Goal: Transaction & Acquisition: Purchase product/service

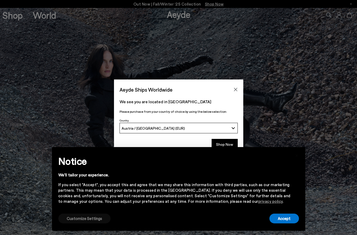
click at [97, 217] on button "Customize Settings" at bounding box center [84, 218] width 52 height 10
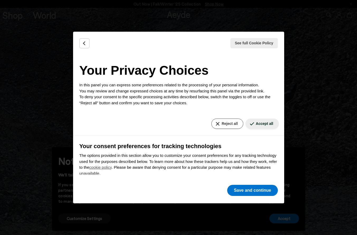
click at [232, 123] on button "Reject all" at bounding box center [227, 123] width 32 height 10
click at [222, 122] on button "Reject all" at bounding box center [227, 123] width 32 height 10
click at [256, 193] on button "Save and continue" at bounding box center [252, 190] width 50 height 11
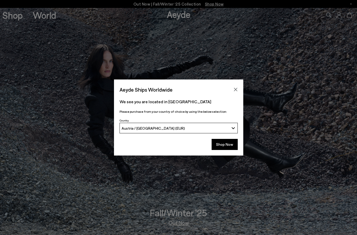
click at [223, 137] on div "Shop Now" at bounding box center [178, 146] width 129 height 20
click at [224, 143] on button "Shop Now" at bounding box center [225, 144] width 26 height 11
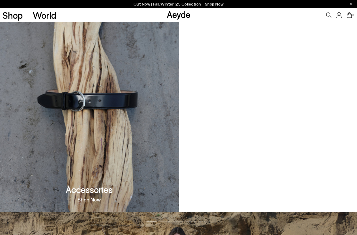
scroll to position [589, 0]
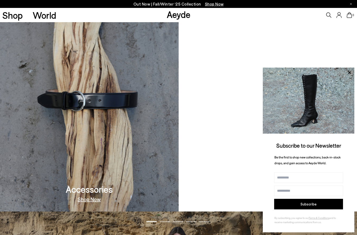
click at [67, 137] on img at bounding box center [89, 97] width 179 height 227
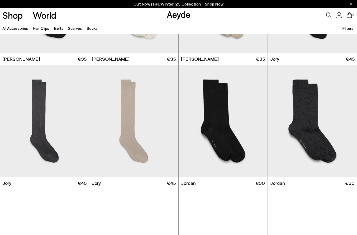
scroll to position [99, 0]
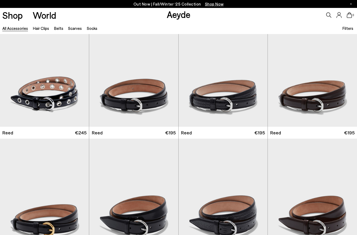
scroll to position [395, 0]
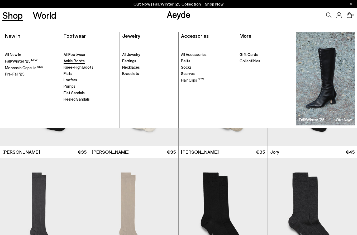
click at [74, 61] on span "Ankle Boots" at bounding box center [74, 60] width 21 height 5
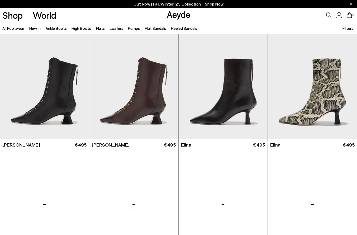
scroll to position [7, 0]
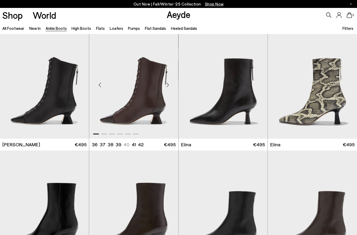
click at [169, 86] on div "Next slide" at bounding box center [168, 85] width 16 height 16
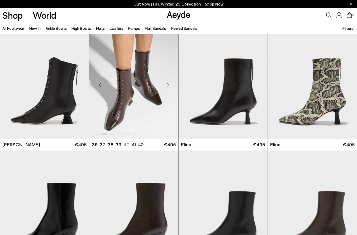
click at [169, 86] on div "Next slide" at bounding box center [168, 85] width 16 height 16
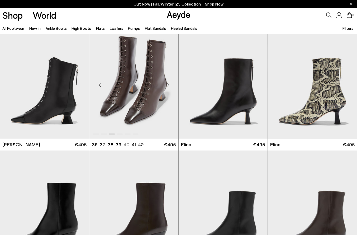
click at [169, 86] on div "Next slide" at bounding box center [168, 85] width 16 height 16
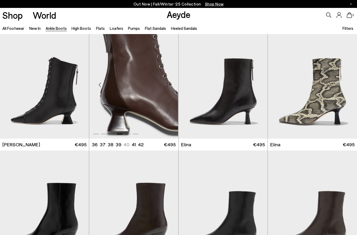
click at [169, 86] on div "Next slide" at bounding box center [168, 85] width 16 height 16
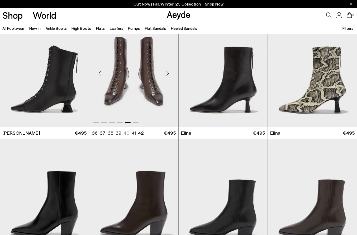
scroll to position [21, 0]
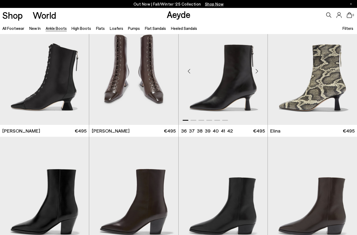
click at [259, 72] on div "Next slide" at bounding box center [257, 71] width 16 height 16
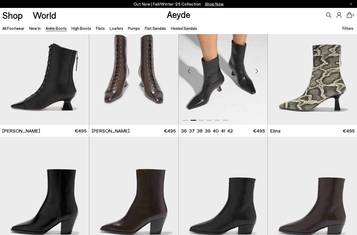
click at [259, 72] on div "Next slide" at bounding box center [257, 71] width 16 height 16
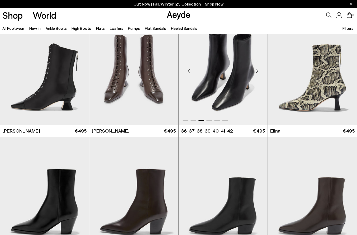
click at [259, 72] on div "Next slide" at bounding box center [257, 71] width 16 height 16
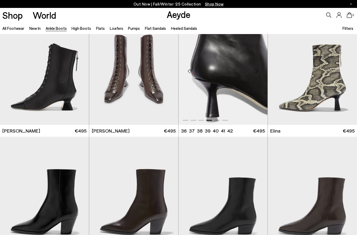
click at [259, 72] on div "Next slide" at bounding box center [257, 71] width 16 height 16
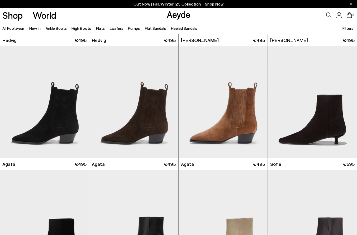
scroll to position [237, 0]
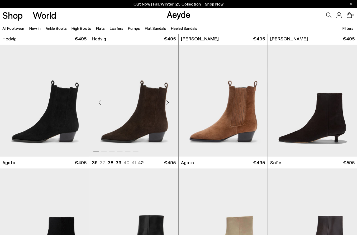
click at [167, 102] on div "Next slide" at bounding box center [168, 103] width 16 height 16
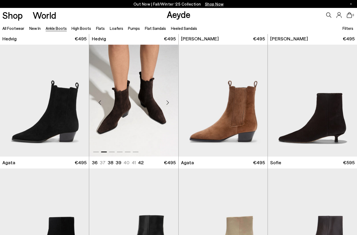
click at [167, 102] on div "Next slide" at bounding box center [168, 103] width 16 height 16
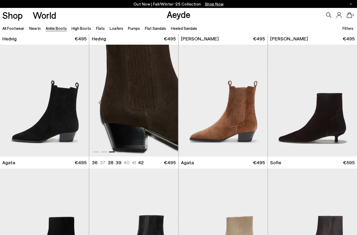
click at [167, 102] on div "Next slide" at bounding box center [168, 103] width 16 height 16
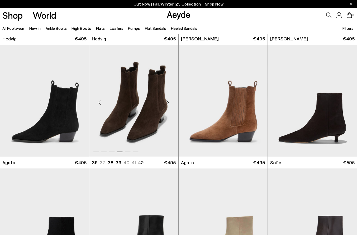
click at [167, 102] on div "Next slide" at bounding box center [168, 103] width 16 height 16
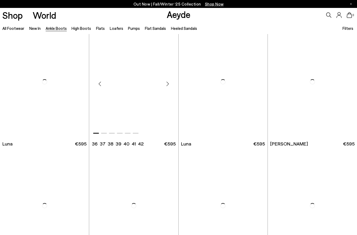
scroll to position [1584, 0]
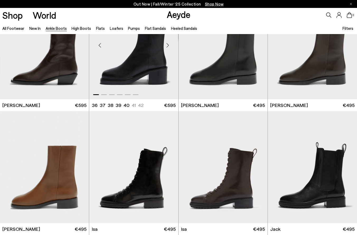
scroll to position [1710, 0]
